Goal: Task Accomplishment & Management: Use online tool/utility

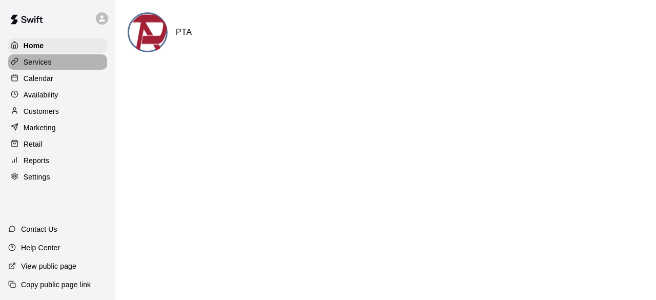
click at [49, 64] on p "Services" at bounding box center [38, 62] width 28 height 10
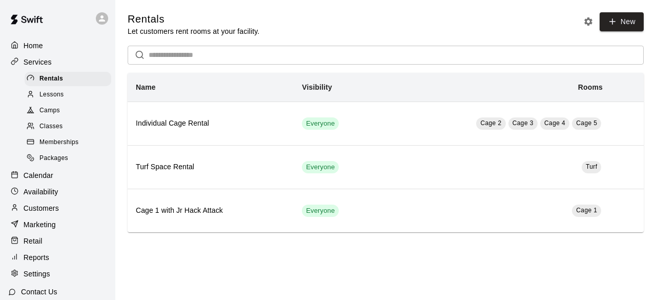
click at [51, 97] on span "Lessons" at bounding box center [51, 95] width 25 height 10
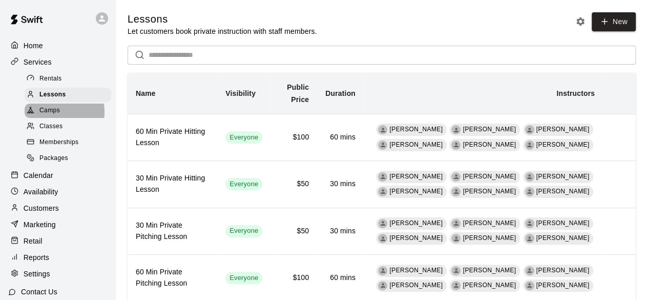
click at [50, 115] on span "Camps" at bounding box center [49, 111] width 21 height 10
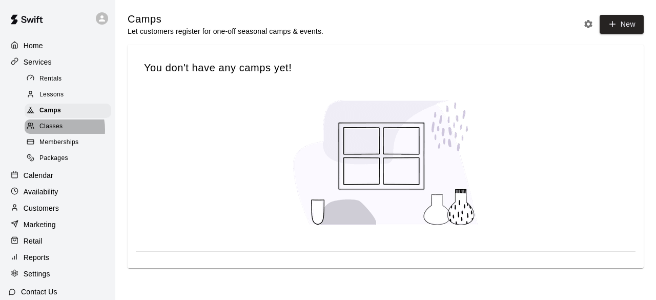
click at [48, 132] on span "Classes" at bounding box center [50, 126] width 23 height 10
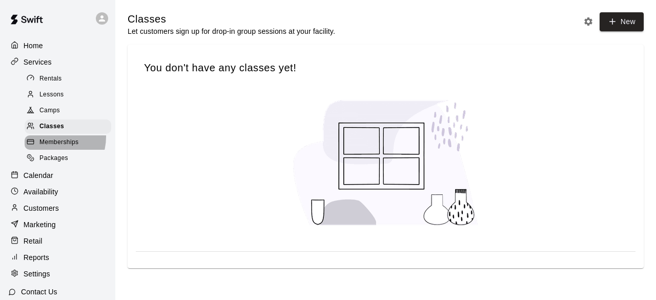
click at [48, 141] on div "Memberships" at bounding box center [68, 142] width 87 height 14
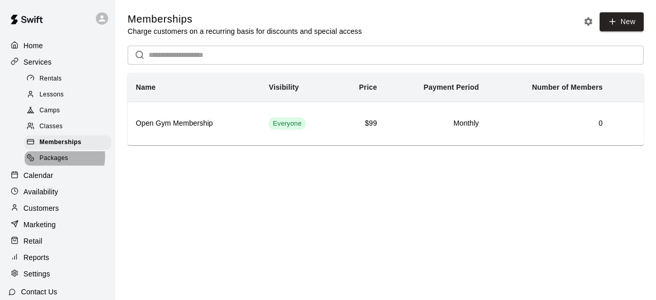
click at [51, 161] on span "Packages" at bounding box center [53, 158] width 29 height 10
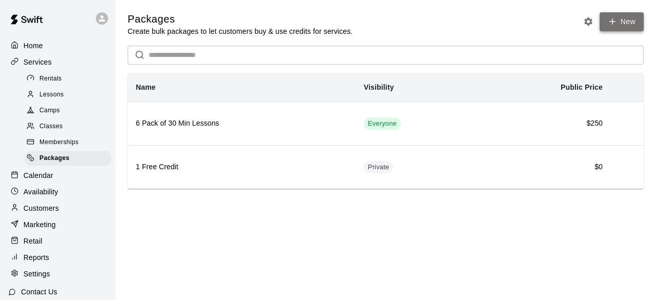
click at [619, 23] on link "New" at bounding box center [622, 21] width 44 height 19
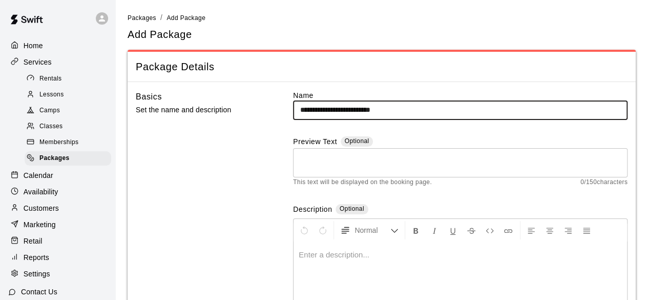
type input "**********"
click at [333, 160] on textarea at bounding box center [460, 162] width 320 height 21
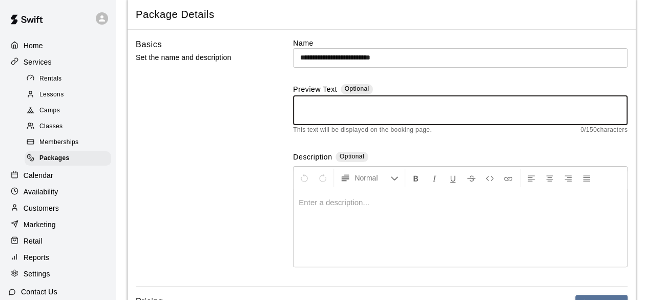
scroll to position [103, 0]
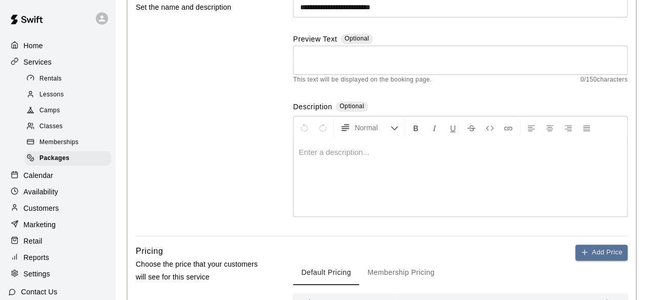
click at [347, 153] on p at bounding box center [460, 152] width 323 height 10
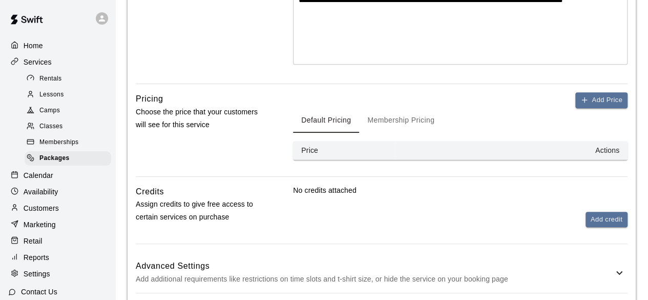
scroll to position [256, 0]
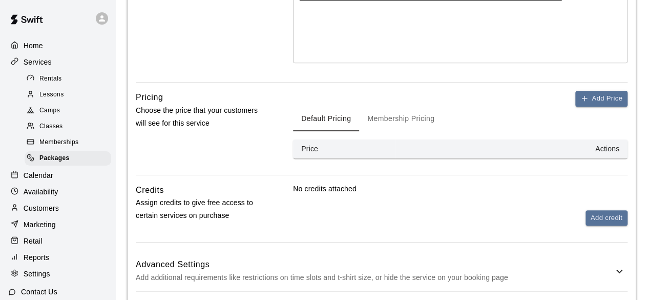
click at [411, 120] on button "Membership Pricing" at bounding box center [401, 119] width 84 height 25
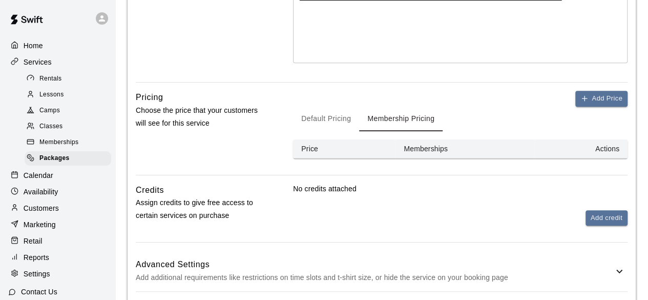
click at [326, 120] on button "Default Pricing" at bounding box center [326, 119] width 66 height 25
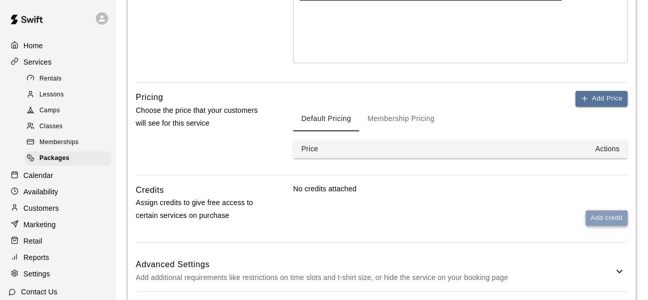
click at [597, 213] on button "Add credit" at bounding box center [607, 218] width 42 height 16
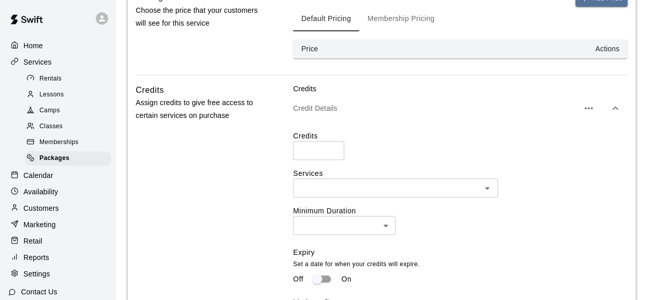
scroll to position [359, 0]
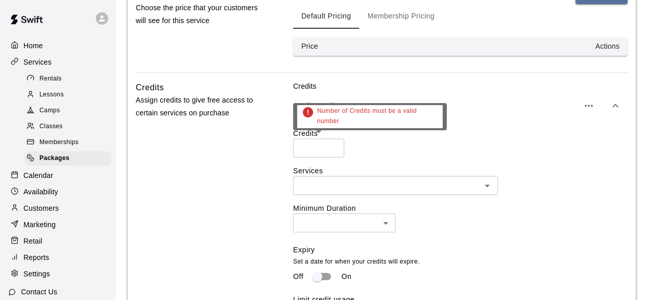
click at [325, 143] on input "number" at bounding box center [318, 147] width 51 height 19
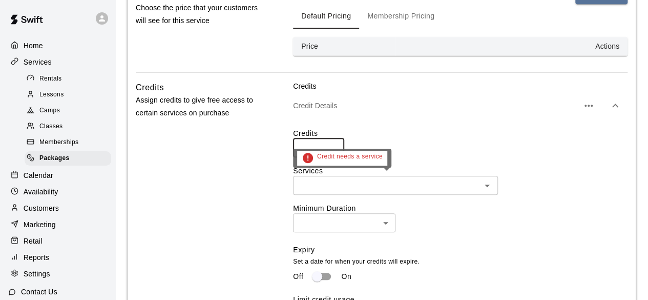
click at [489, 185] on icon "Open" at bounding box center [487, 185] width 12 height 12
type input "**"
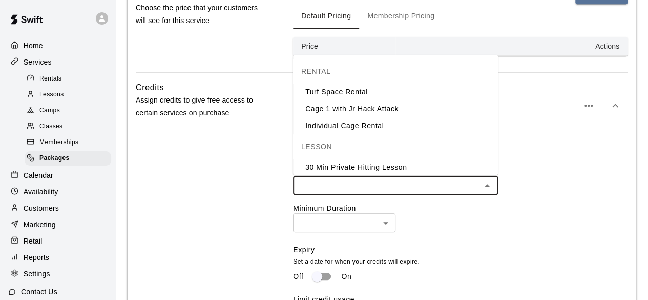
click at [403, 118] on li "Individual Cage Rental" at bounding box center [395, 125] width 205 height 17
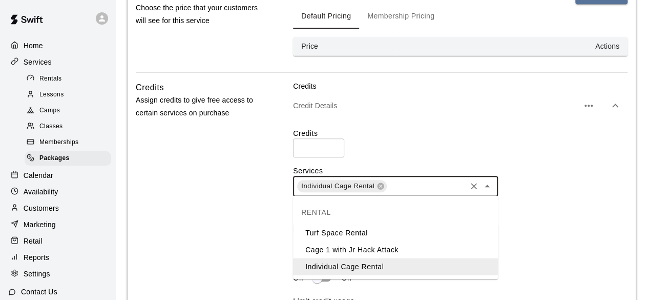
click at [423, 181] on input "text" at bounding box center [426, 185] width 77 height 13
click at [388, 233] on li "Turf Space Rental" at bounding box center [395, 232] width 205 height 17
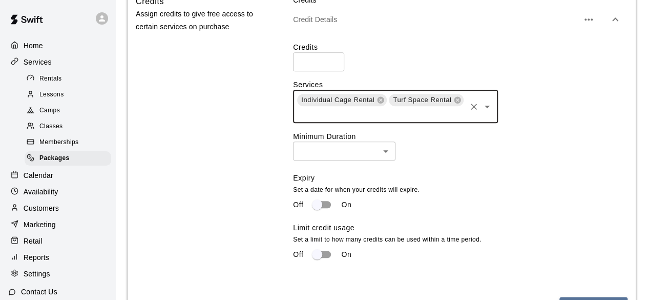
scroll to position [461, 0]
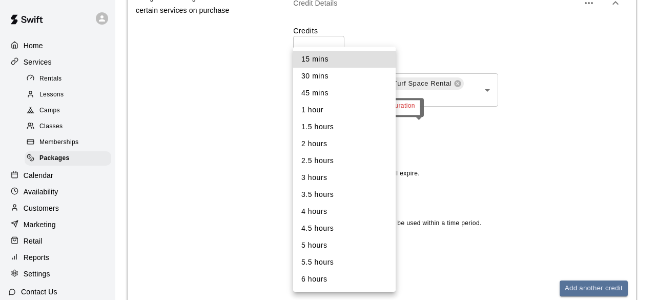
click at [340, 80] on li "30 mins" at bounding box center [344, 76] width 103 height 17
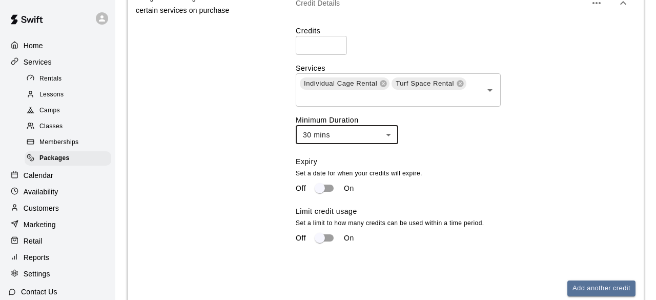
type input "**"
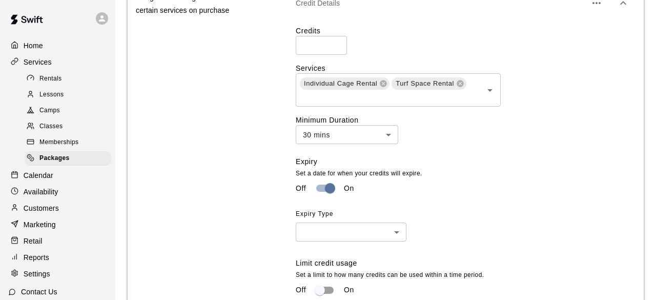
click at [392, 233] on body "**********" at bounding box center [328, 4] width 656 height 931
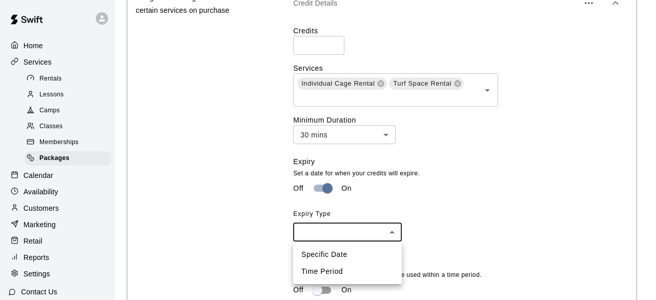
click at [372, 251] on li "Specific Date" at bounding box center [347, 254] width 109 height 17
type input "****"
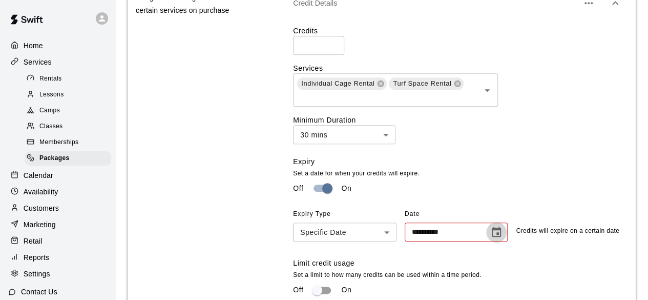
click at [495, 232] on icon "Choose date" at bounding box center [497, 232] width 12 height 12
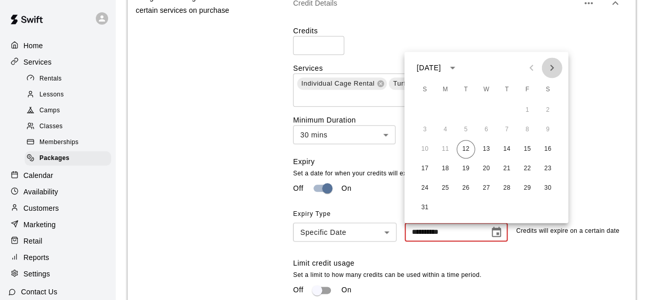
click at [552, 66] on icon "Next month" at bounding box center [553, 68] width 4 height 6
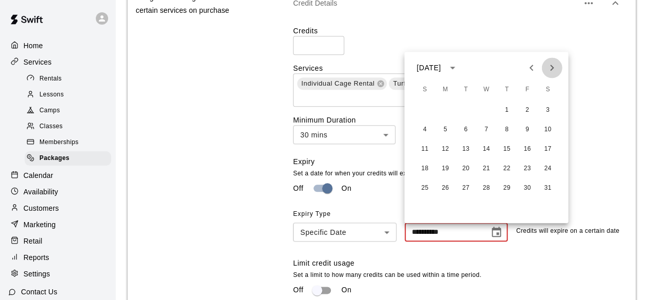
click at [552, 66] on icon "Next month" at bounding box center [553, 68] width 4 height 6
click at [465, 188] on button "31" at bounding box center [466, 188] width 18 height 18
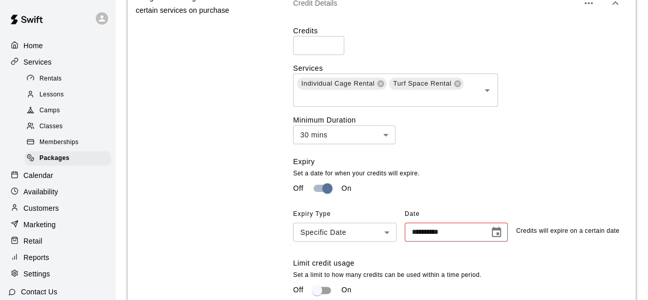
type input "**********"
click at [545, 179] on div "Off On" at bounding box center [456, 187] width 327 height 19
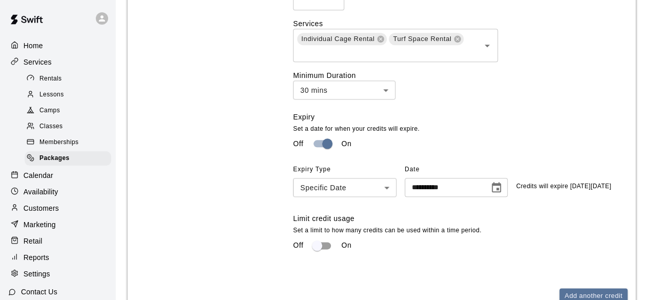
scroll to position [564, 0]
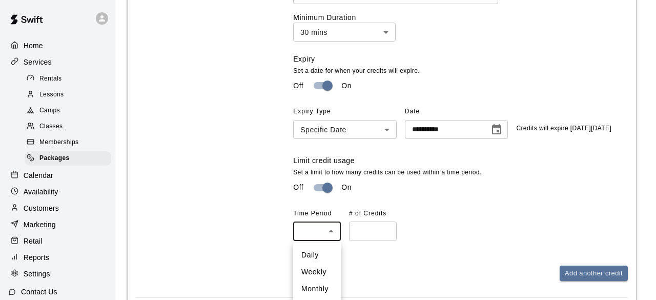
click at [327, 256] on li "Daily" at bounding box center [317, 255] width 48 height 17
type input "*****"
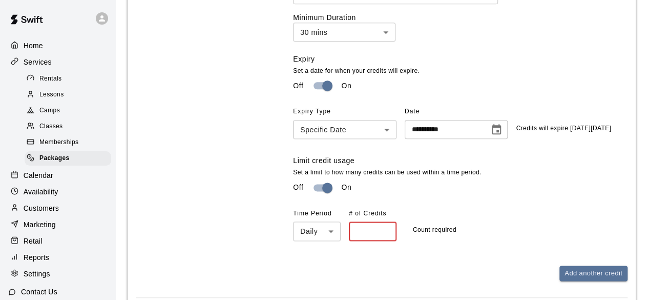
click at [377, 233] on input "number" at bounding box center [373, 230] width 48 height 19
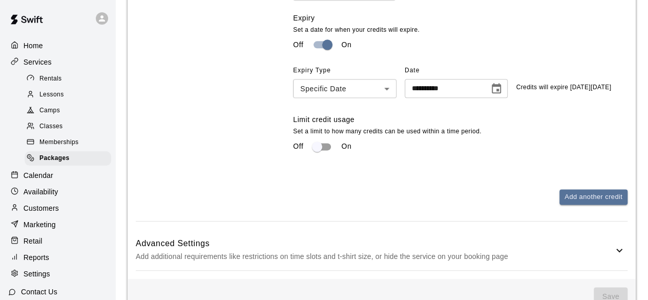
scroll to position [633, 0]
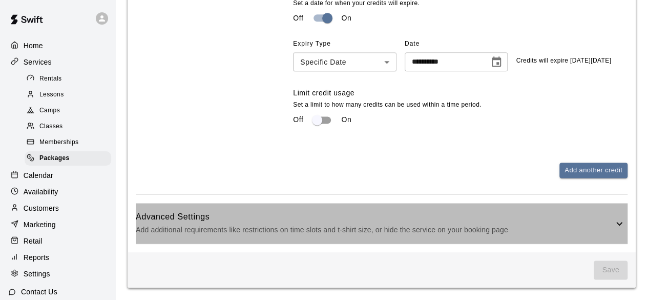
click at [262, 224] on p "Add additional requirements like restrictions on time slots and t-shirt size, o…" at bounding box center [375, 230] width 478 height 13
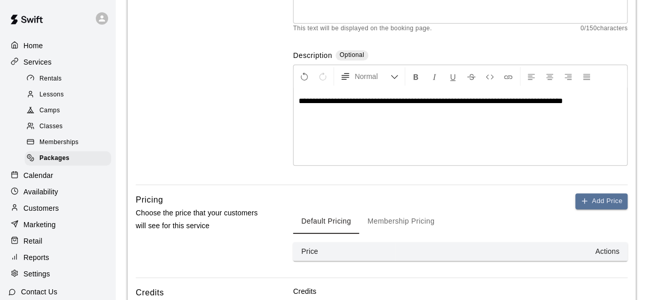
scroll to position [256, 0]
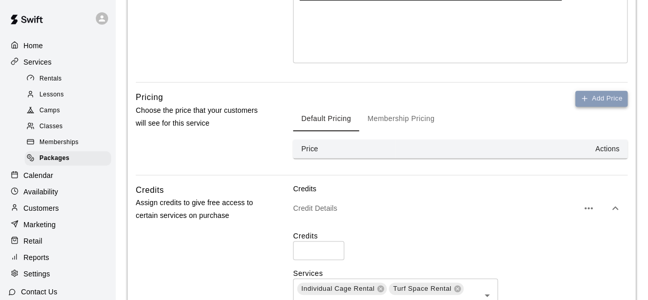
click at [596, 94] on button "Add Price" at bounding box center [602, 99] width 52 height 16
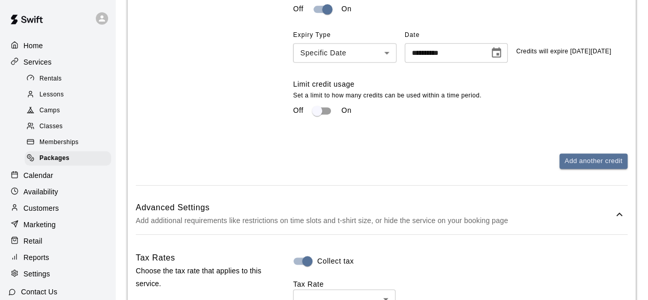
scroll to position [860, 0]
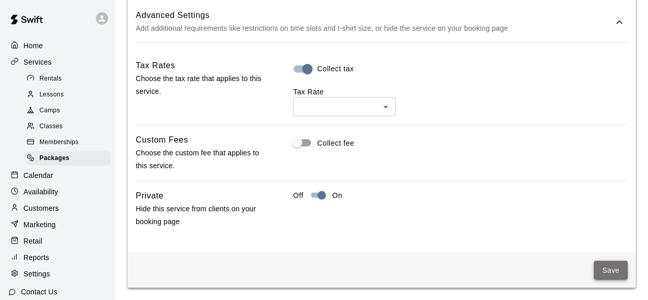
click at [611, 269] on button "Save" at bounding box center [611, 269] width 34 height 19
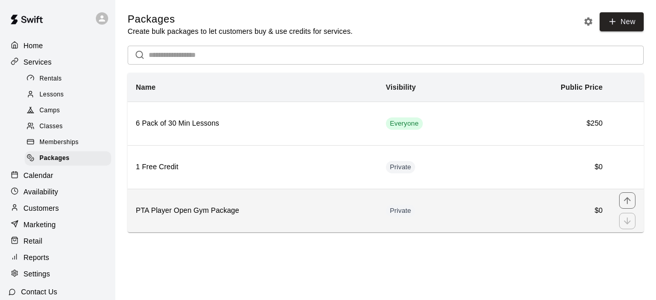
click at [215, 212] on h6 "PTA Player Open Gym Package" at bounding box center [253, 210] width 234 height 11
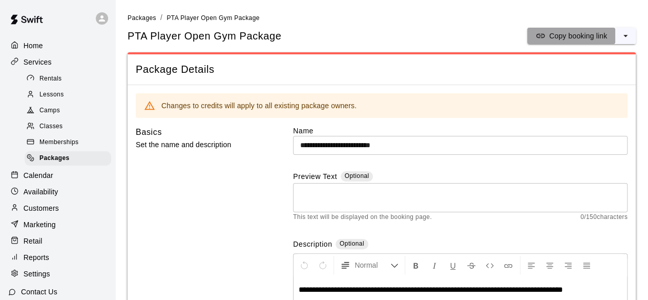
click at [578, 38] on p "Copy booking link" at bounding box center [579, 36] width 58 height 10
click at [565, 33] on p "Copy booking link" at bounding box center [579, 36] width 58 height 10
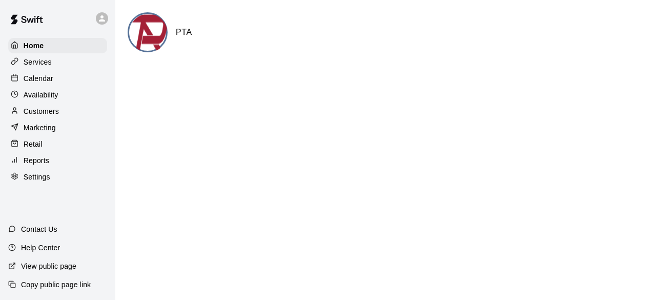
click at [105, 18] on icon at bounding box center [101, 18] width 9 height 9
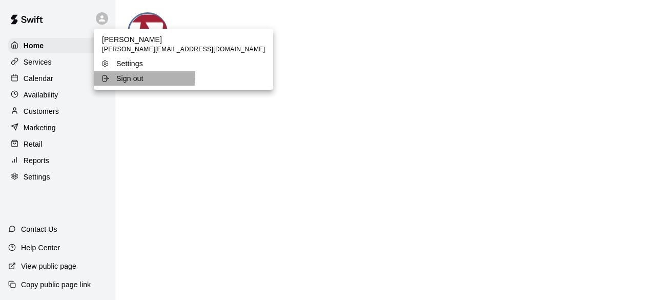
click at [118, 75] on p "Sign out" at bounding box center [129, 78] width 27 height 10
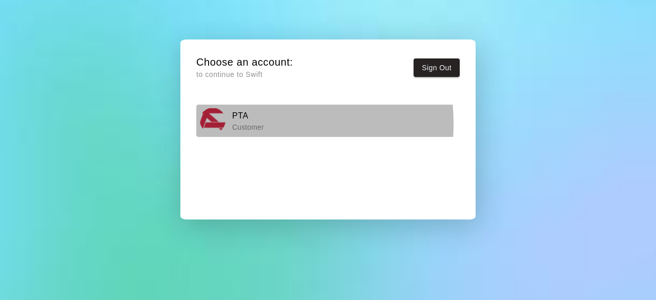
click at [246, 124] on p "Customer" at bounding box center [248, 127] width 32 height 10
